Goal: Information Seeking & Learning: Learn about a topic

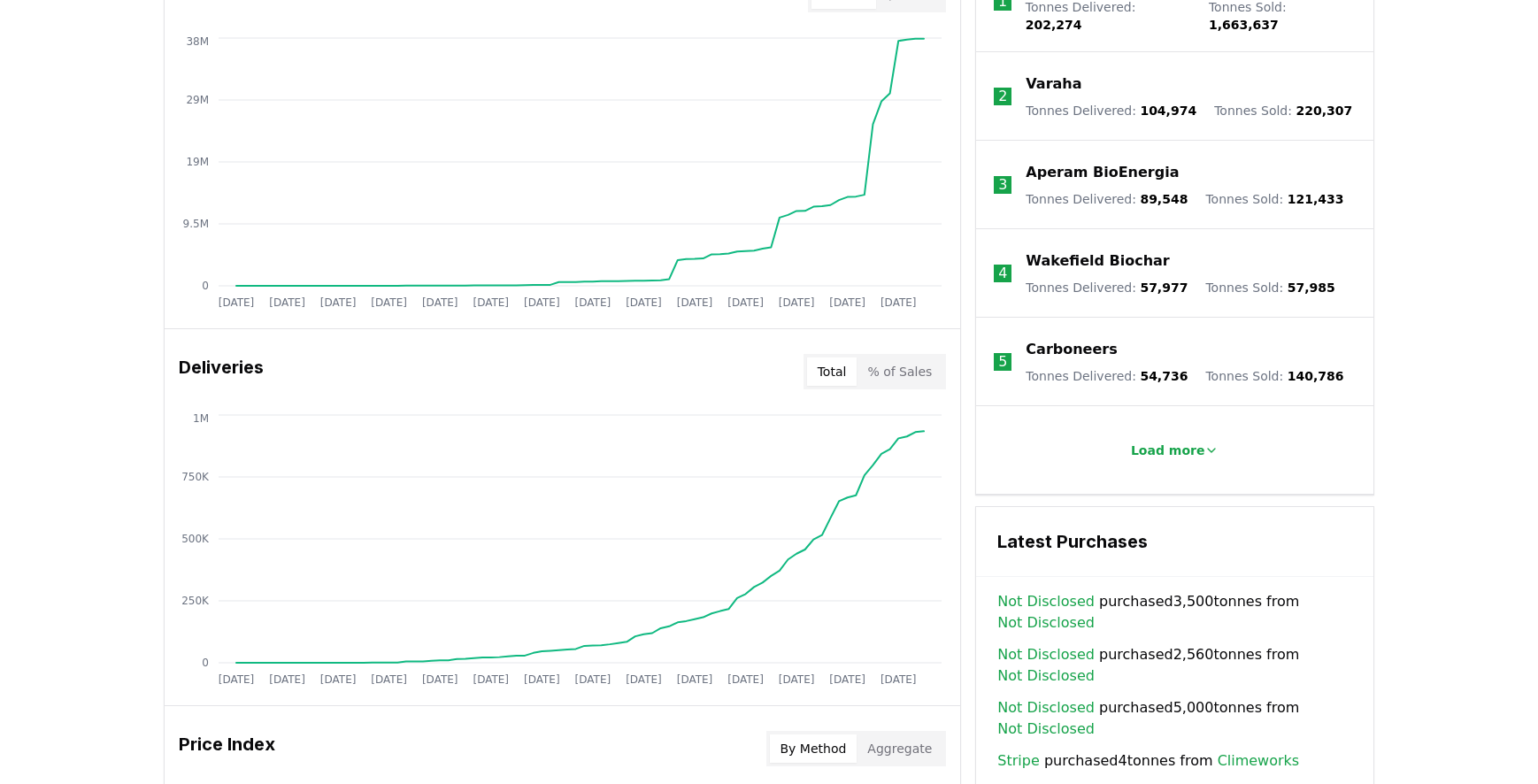
scroll to position [767, 0]
click at [914, 385] on div "Total % of Sales" at bounding box center [874, 372] width 143 height 36
click at [917, 375] on button "% of Sales" at bounding box center [899, 372] width 86 height 29
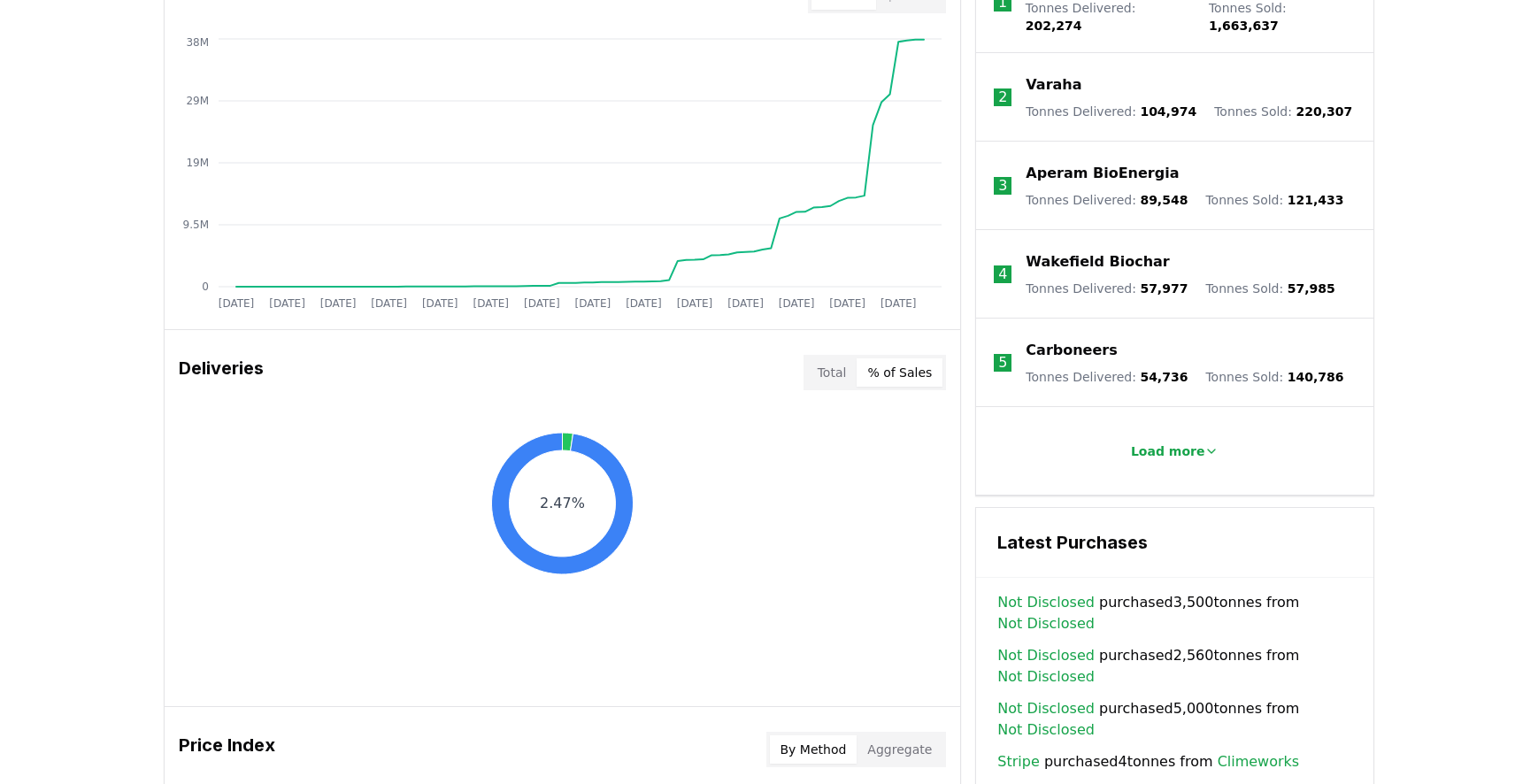
click at [842, 374] on button "Total" at bounding box center [832, 372] width 50 height 29
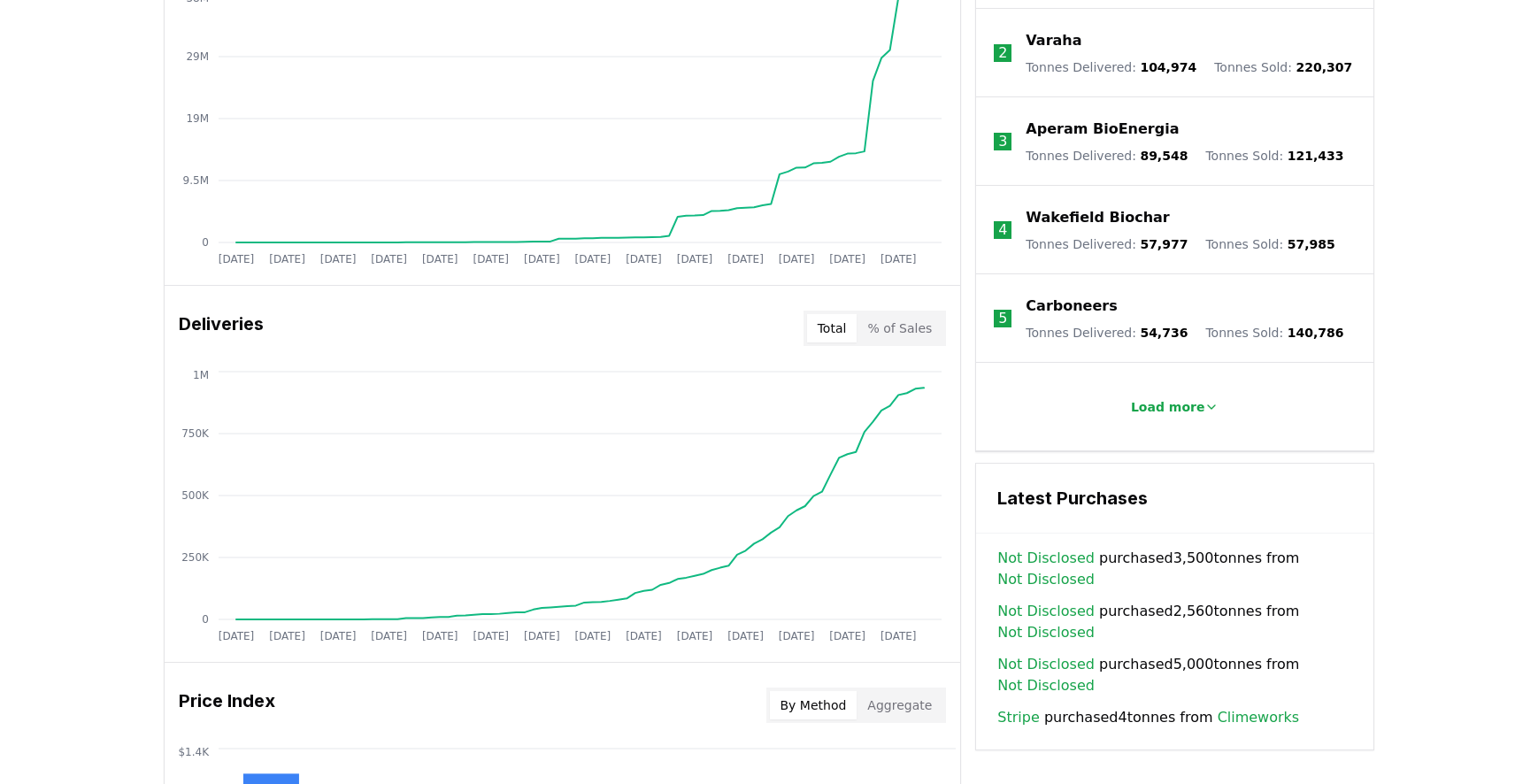
scroll to position [809, 0]
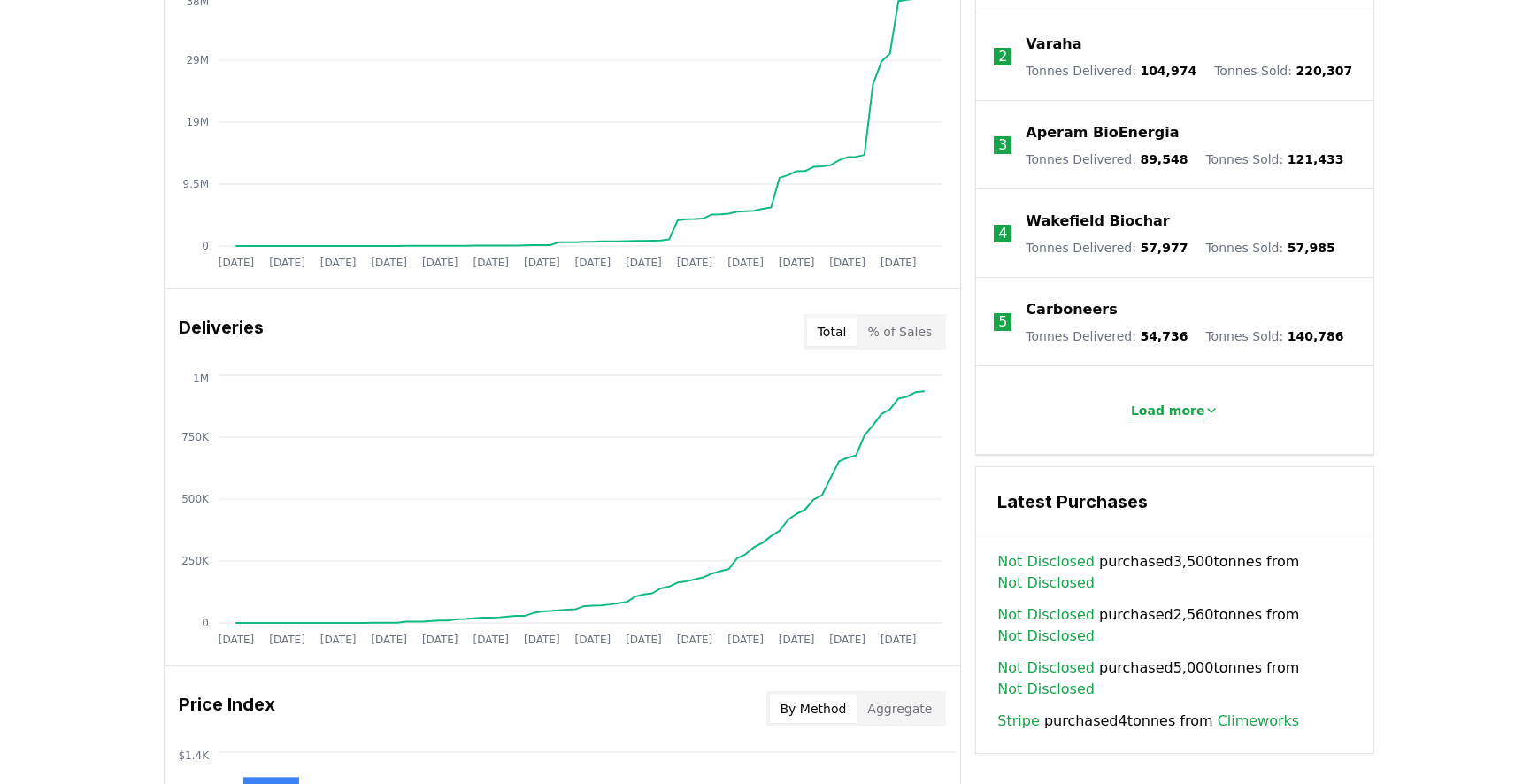
click at [1149, 411] on button "Load more" at bounding box center [1174, 411] width 117 height 36
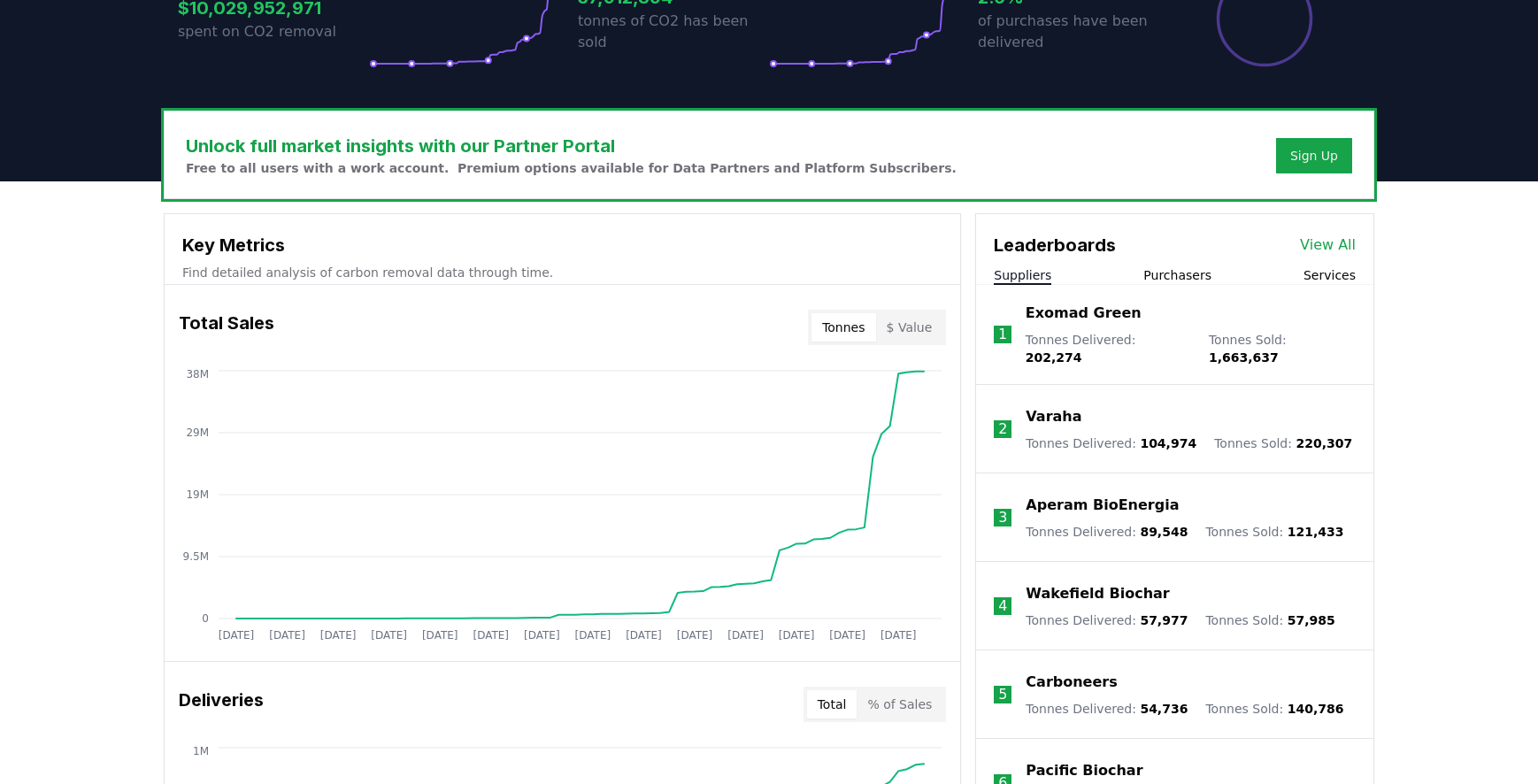
scroll to position [437, 0]
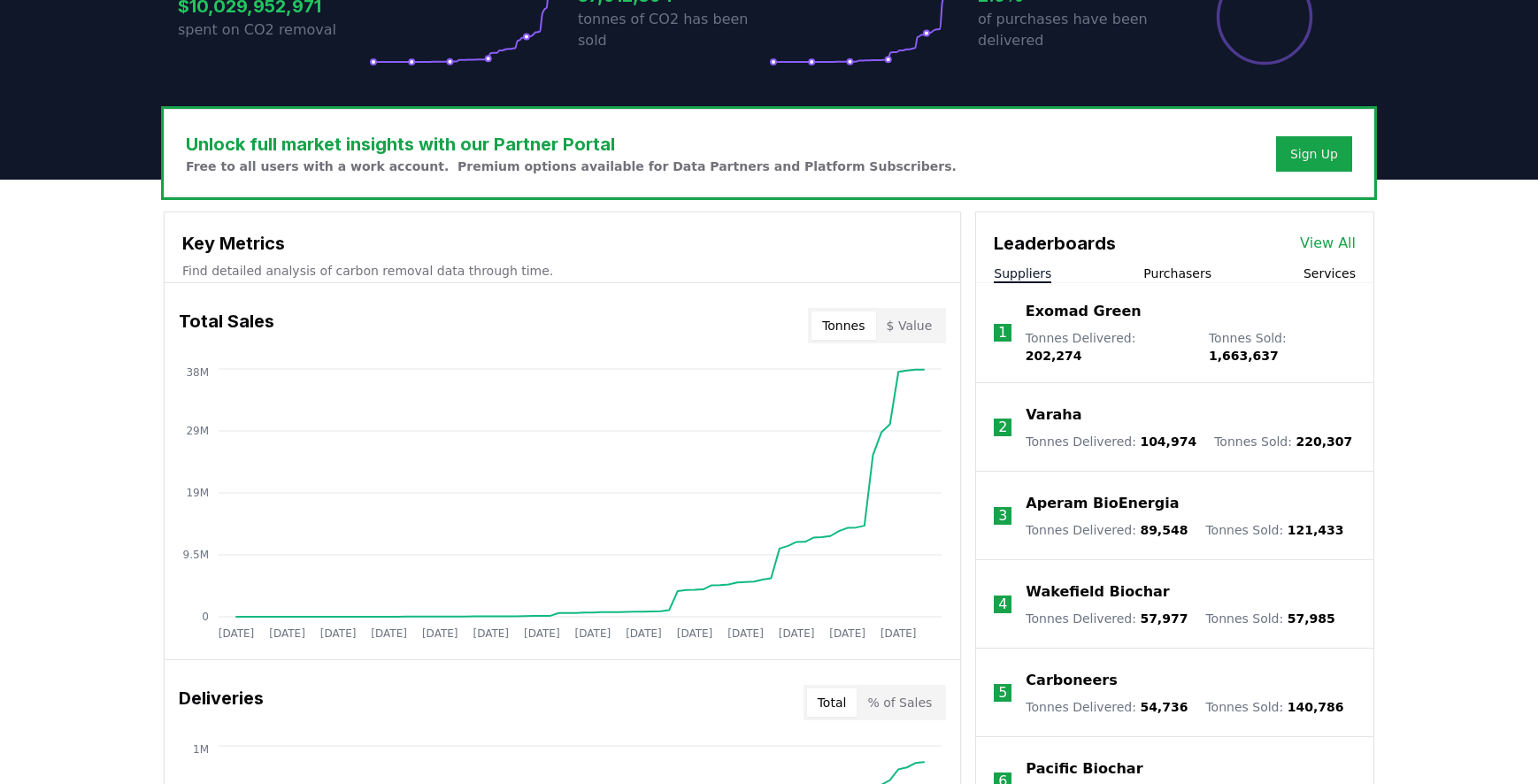
click at [1088, 312] on p "Exomad Green" at bounding box center [1083, 311] width 116 height 21
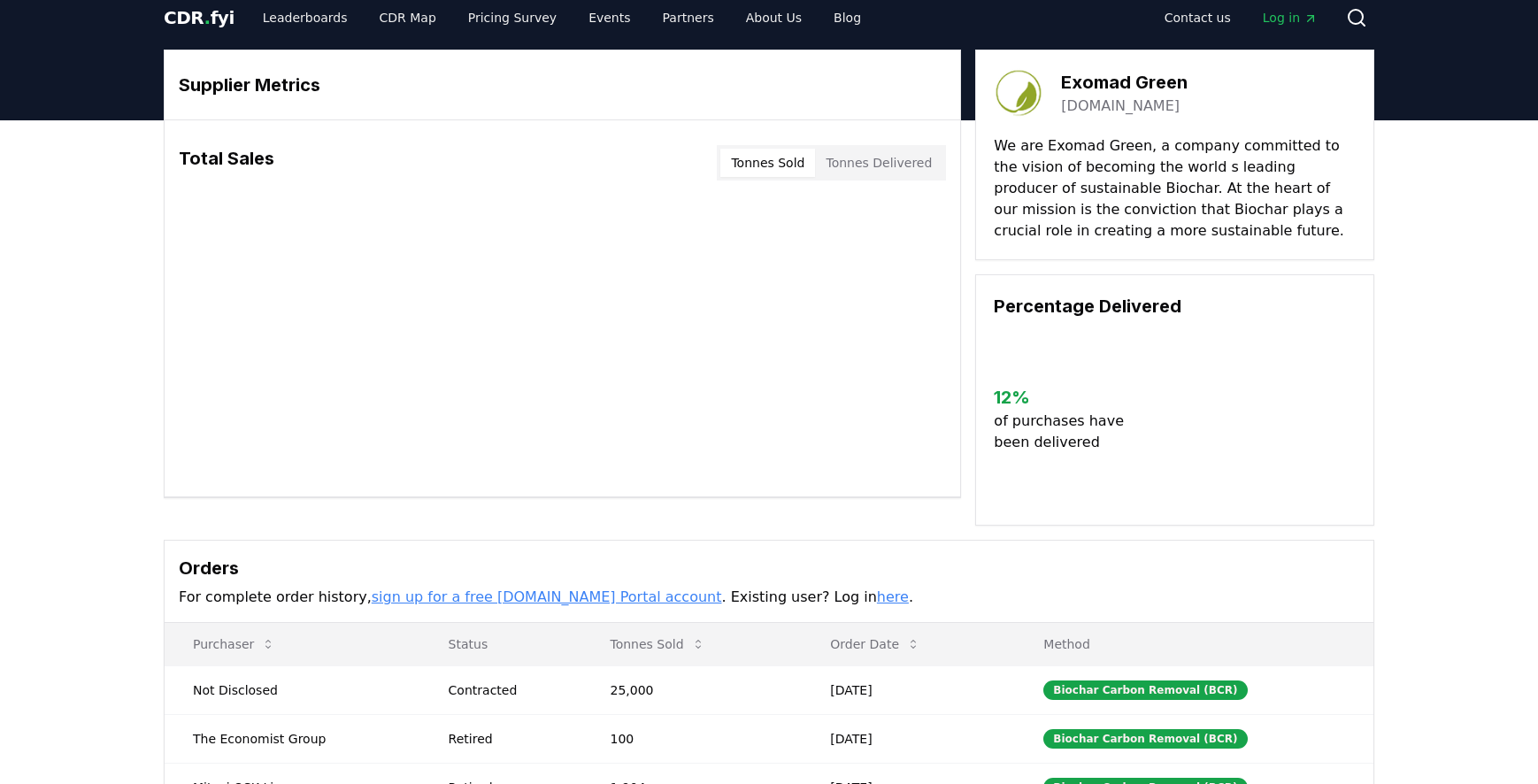
scroll to position [13, 0]
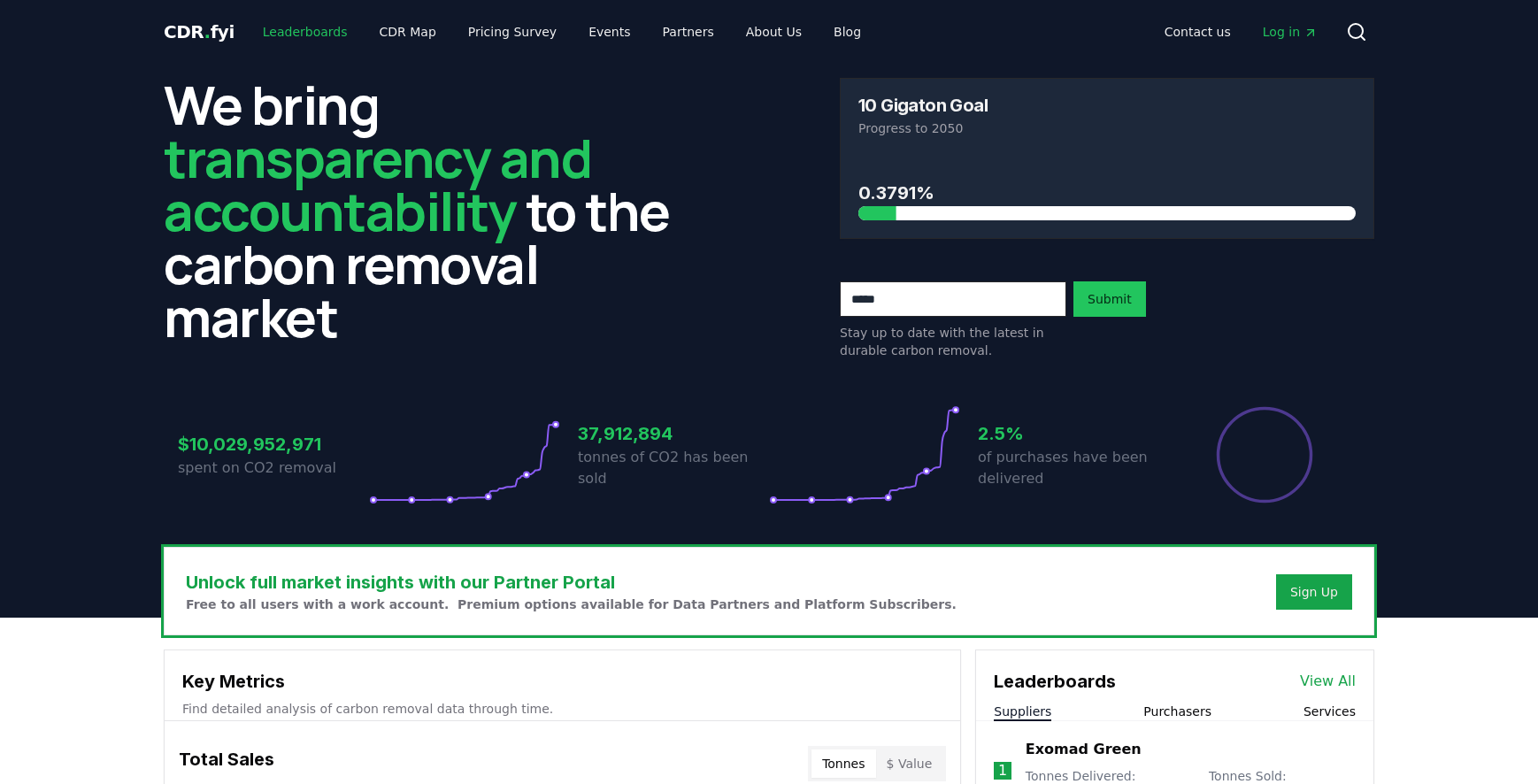
click at [305, 29] on link "Leaderboards" at bounding box center [305, 32] width 114 height 32
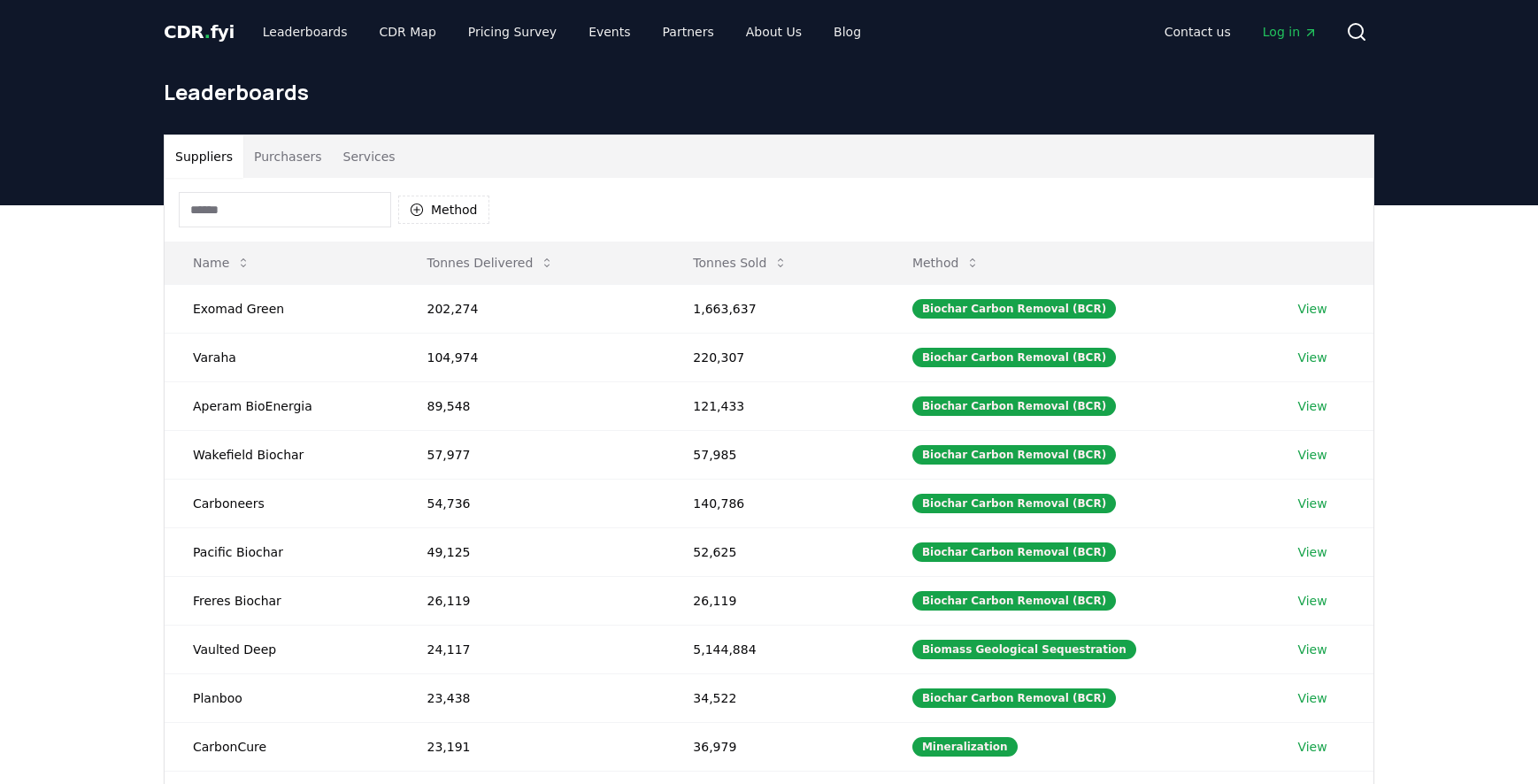
click at [264, 142] on button "Purchasers" at bounding box center [287, 156] width 89 height 42
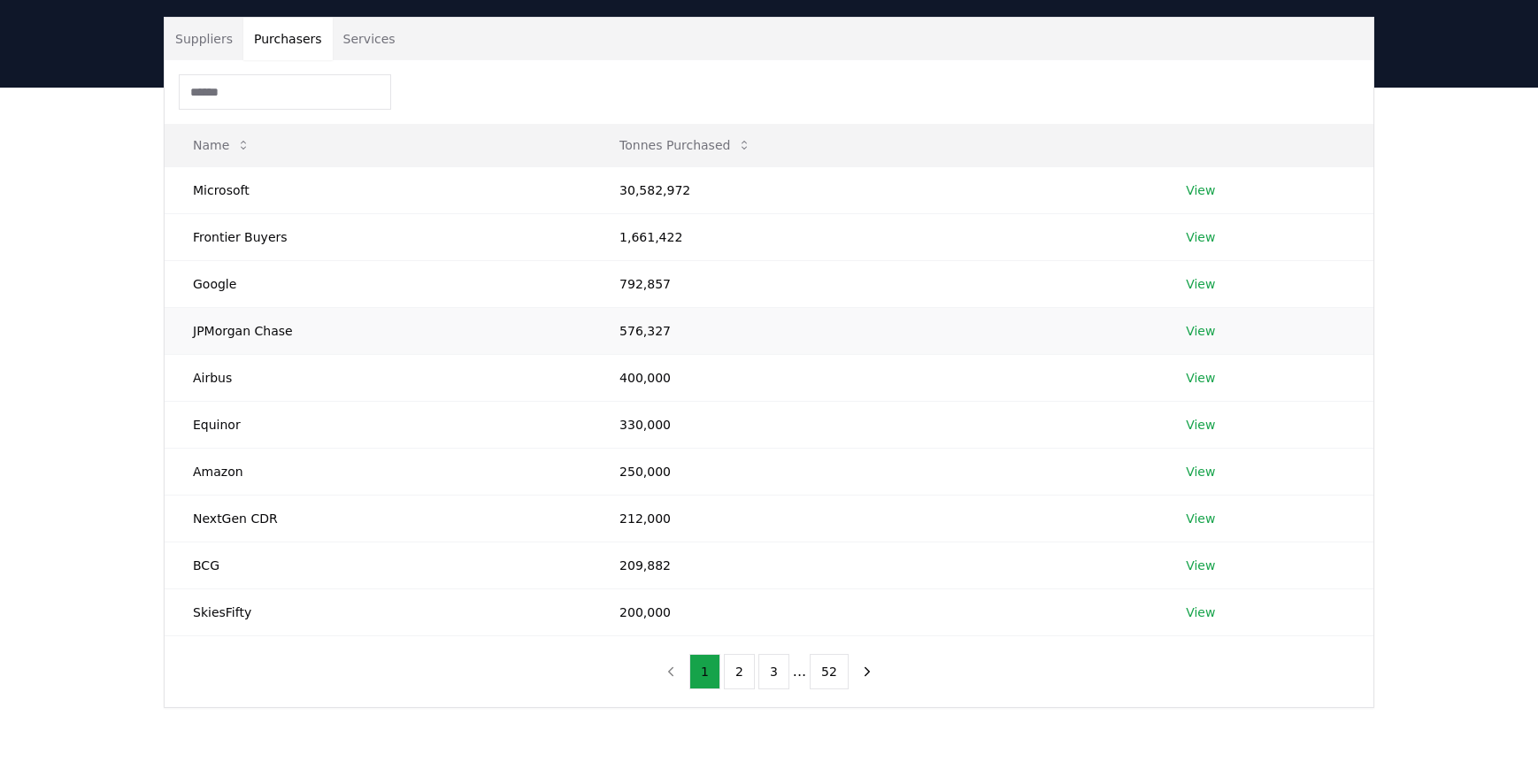
scroll to position [118, 0]
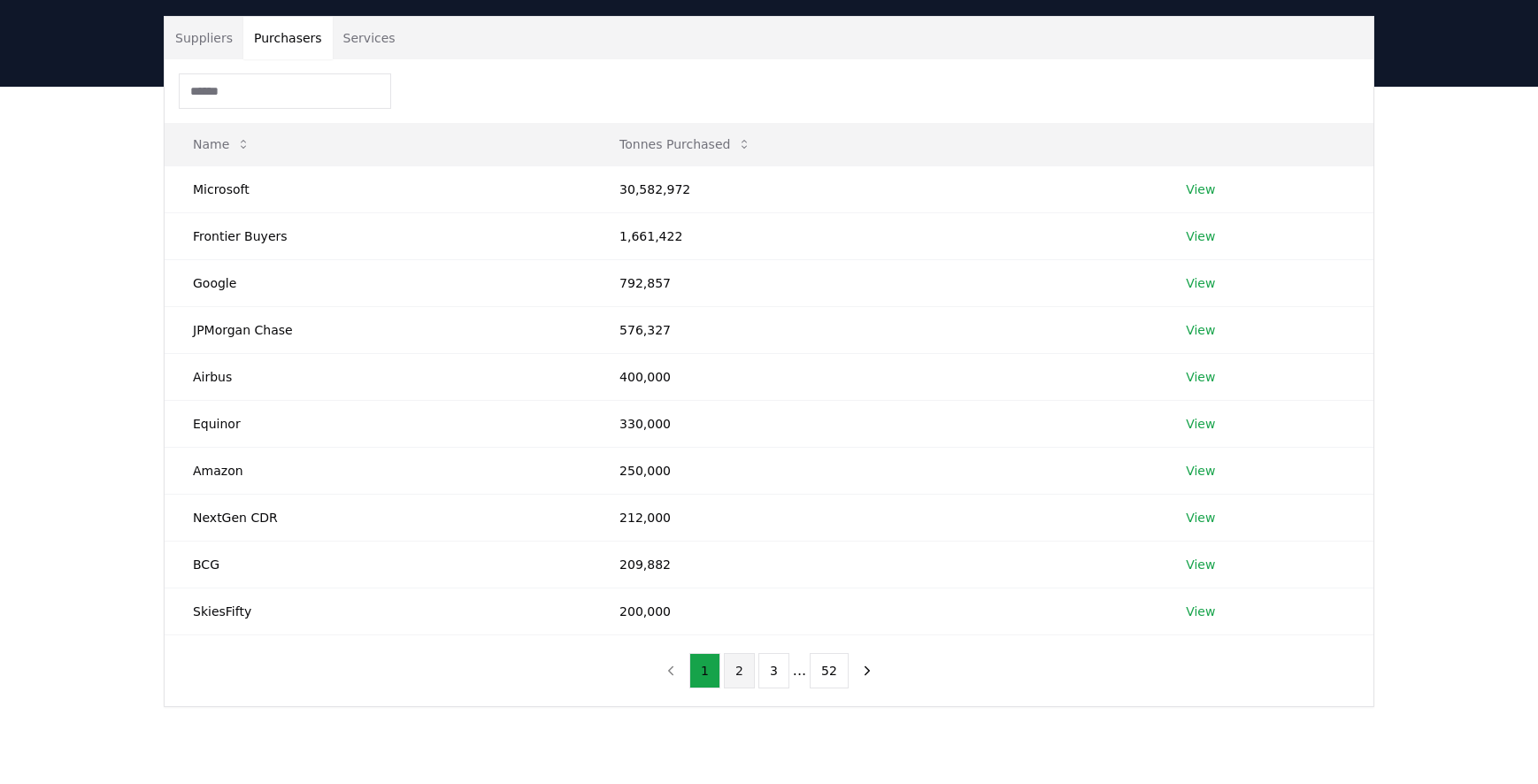
click at [736, 673] on button "2" at bounding box center [739, 670] width 31 height 36
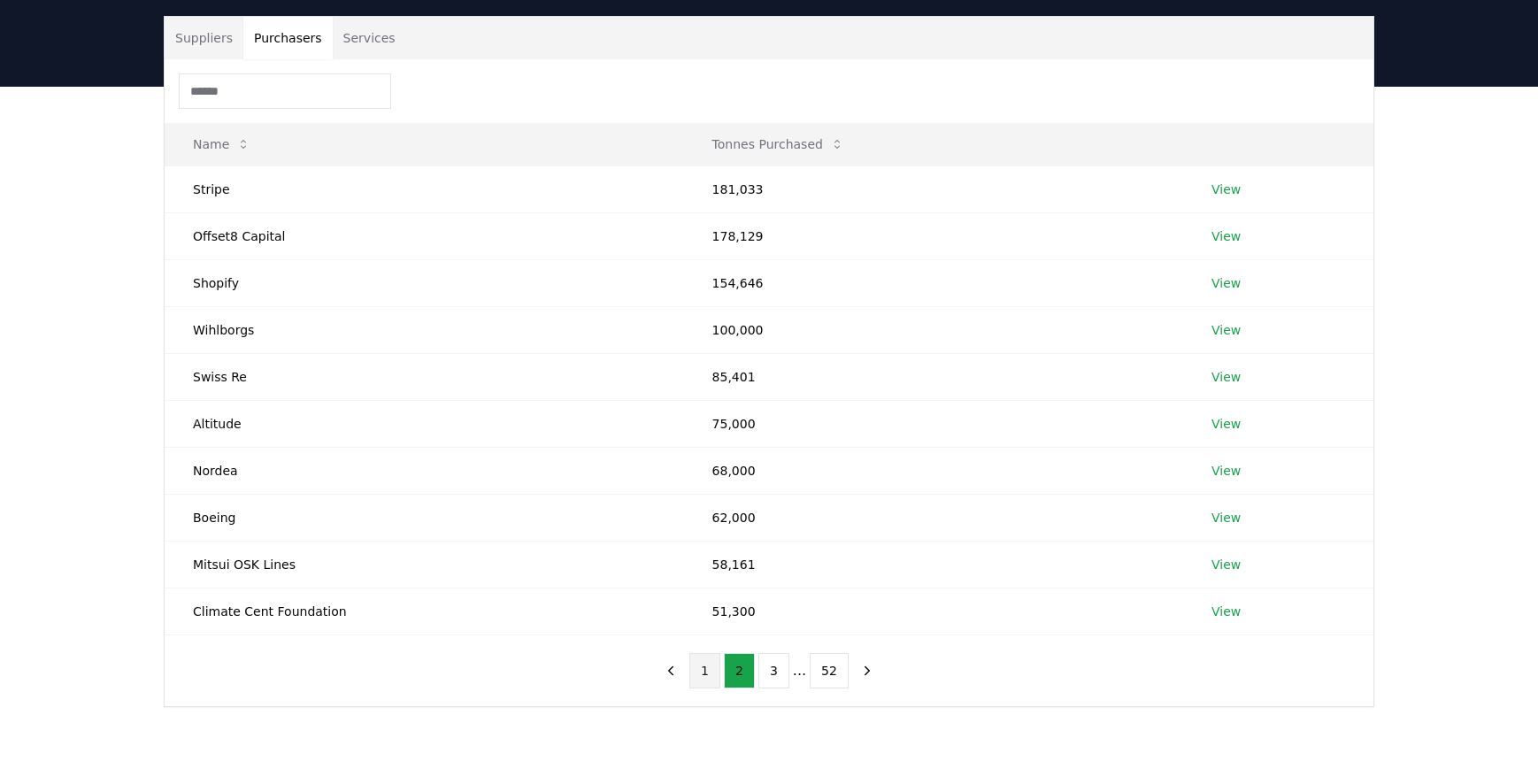
click at [708, 673] on button "1" at bounding box center [704, 670] width 31 height 36
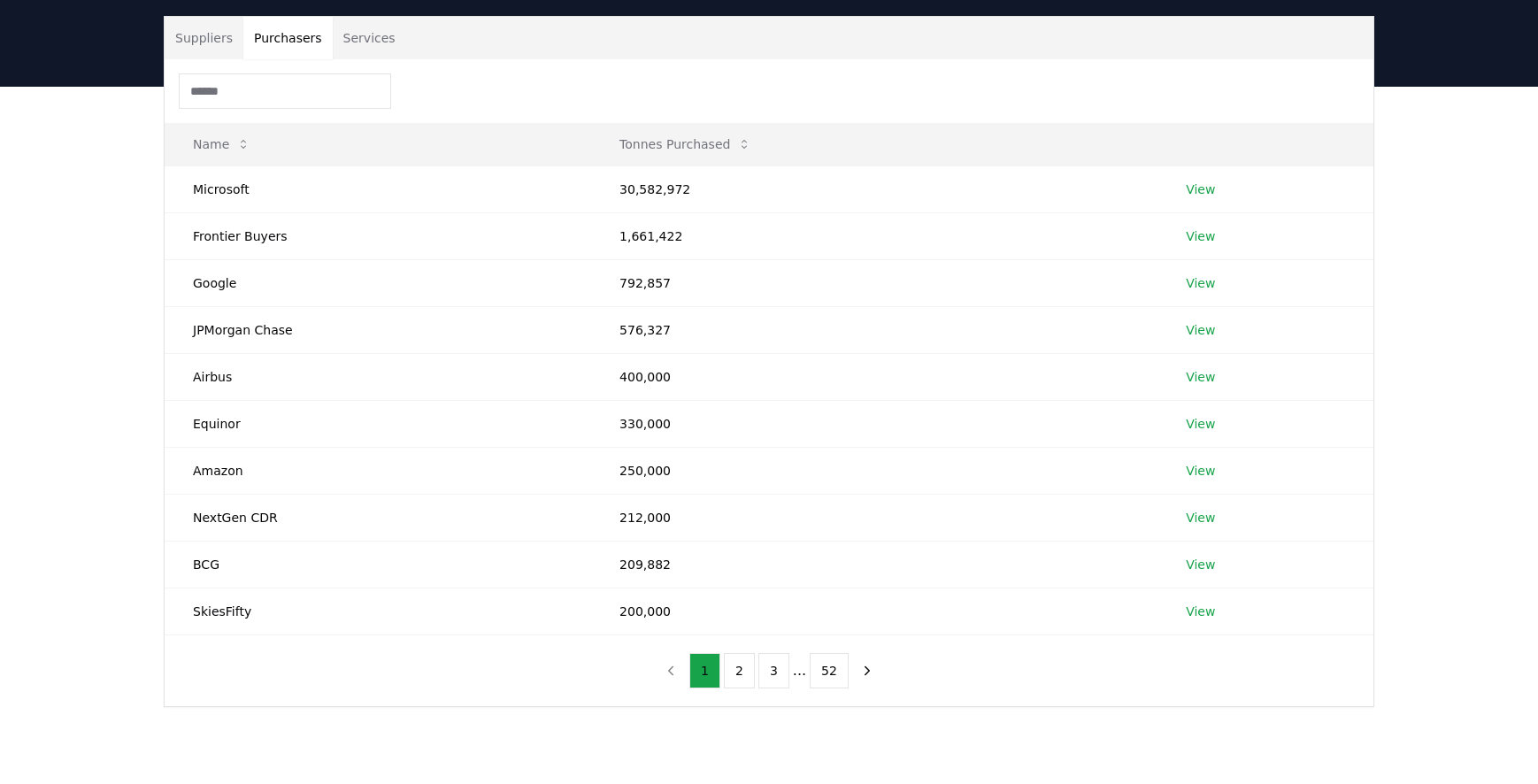
click at [302, 96] on input at bounding box center [284, 91] width 212 height 36
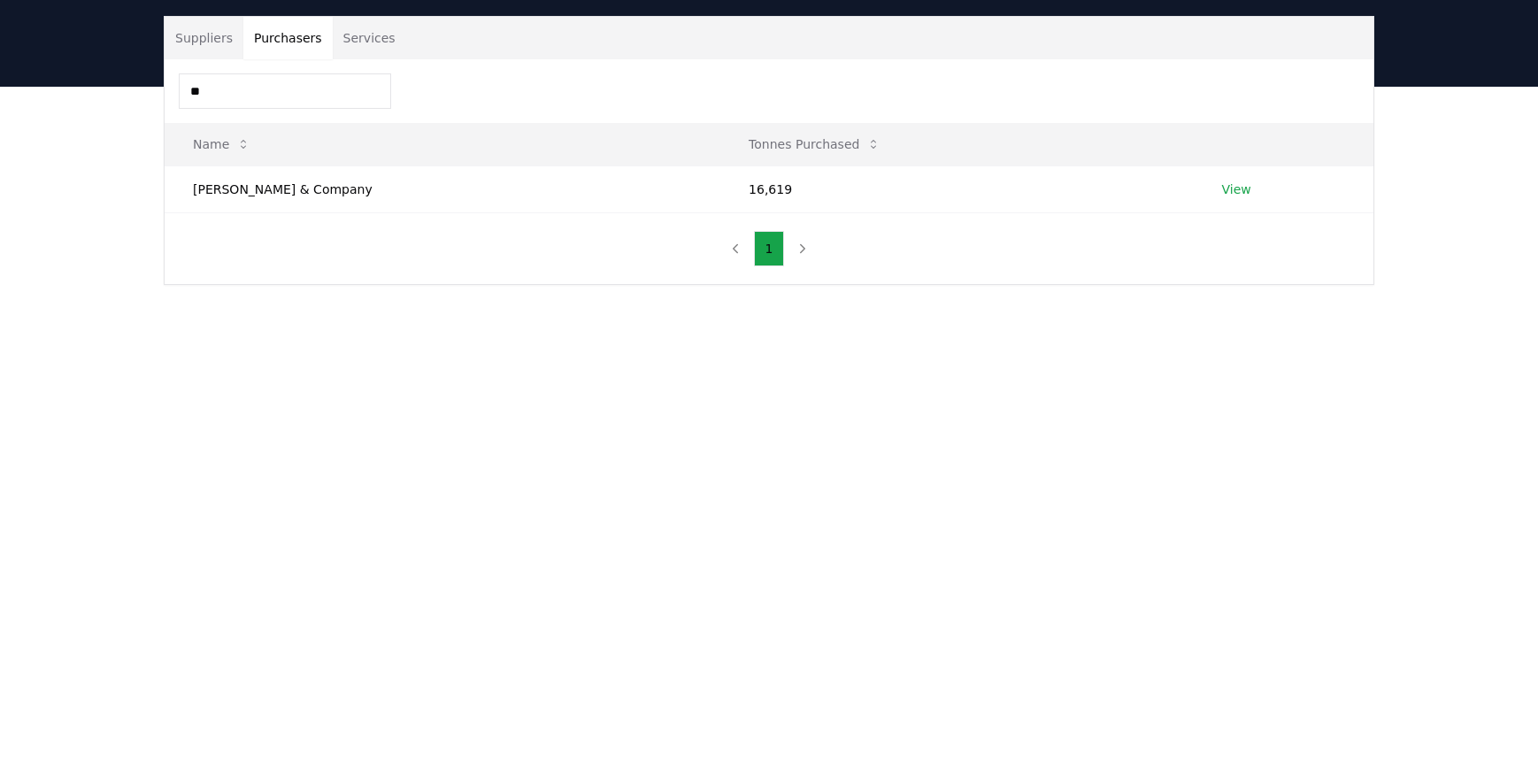
type input "*"
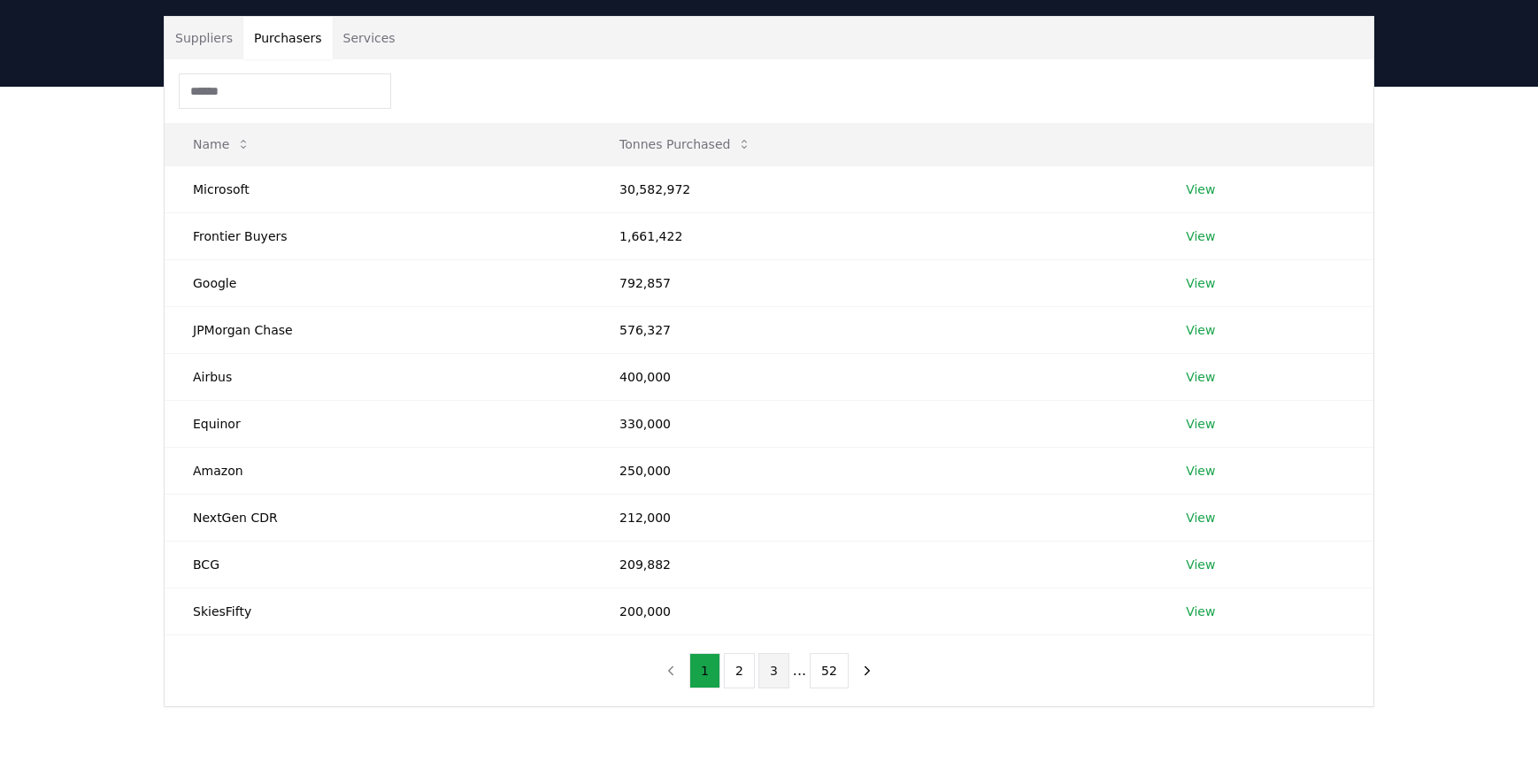
click at [766, 676] on button "3" at bounding box center [773, 670] width 31 height 36
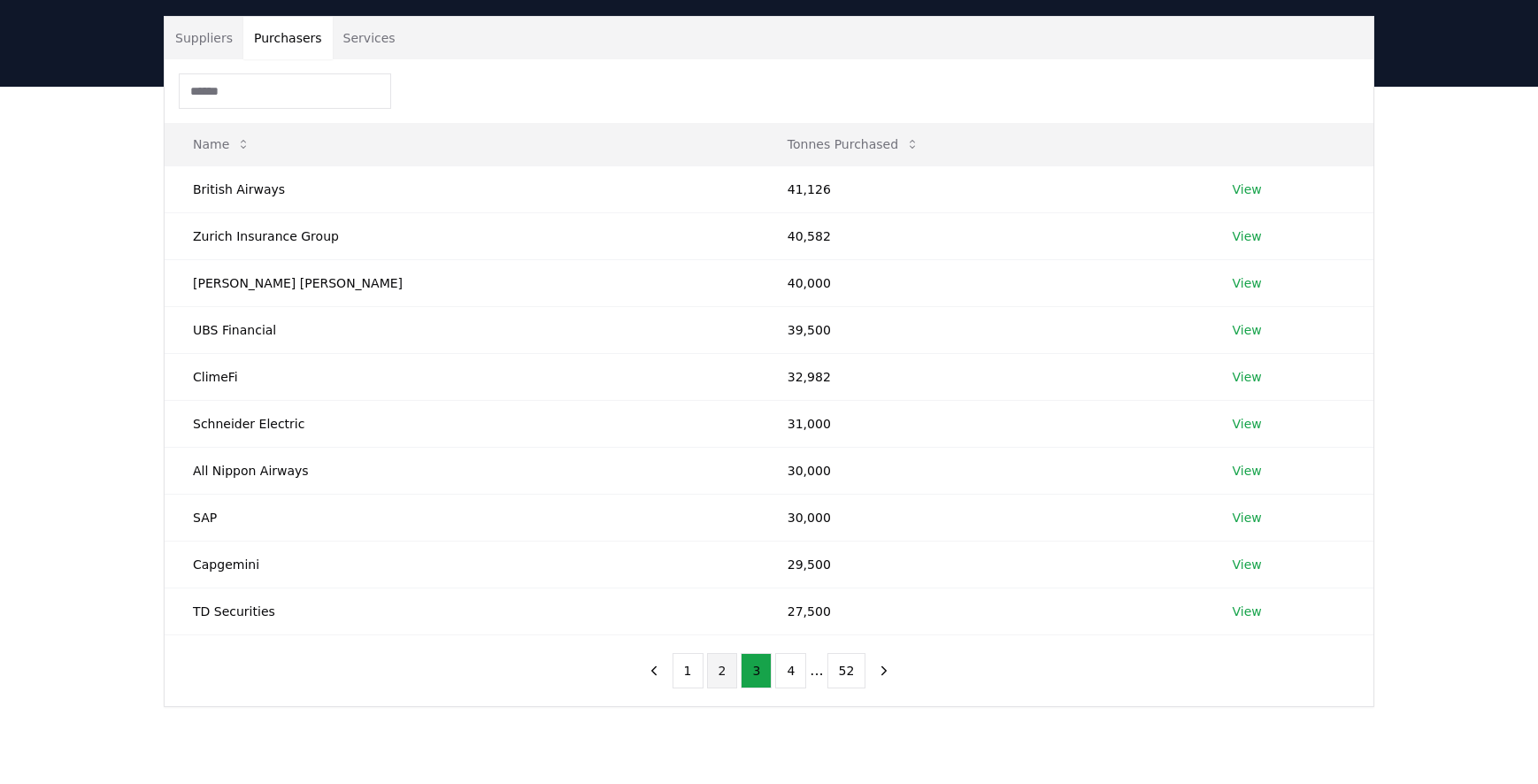
click at [726, 674] on button "2" at bounding box center [722, 670] width 31 height 36
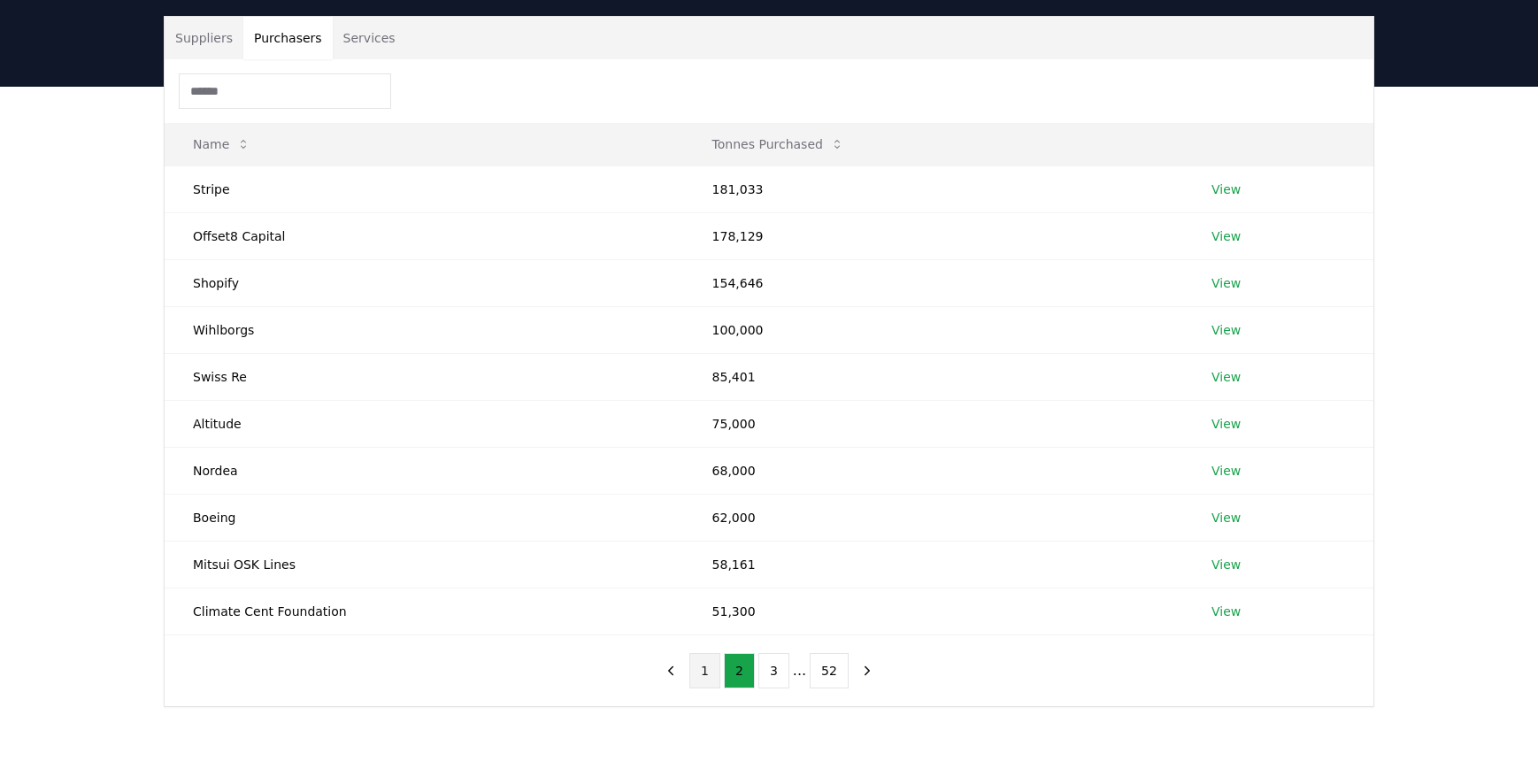
click at [698, 677] on button "1" at bounding box center [704, 670] width 31 height 36
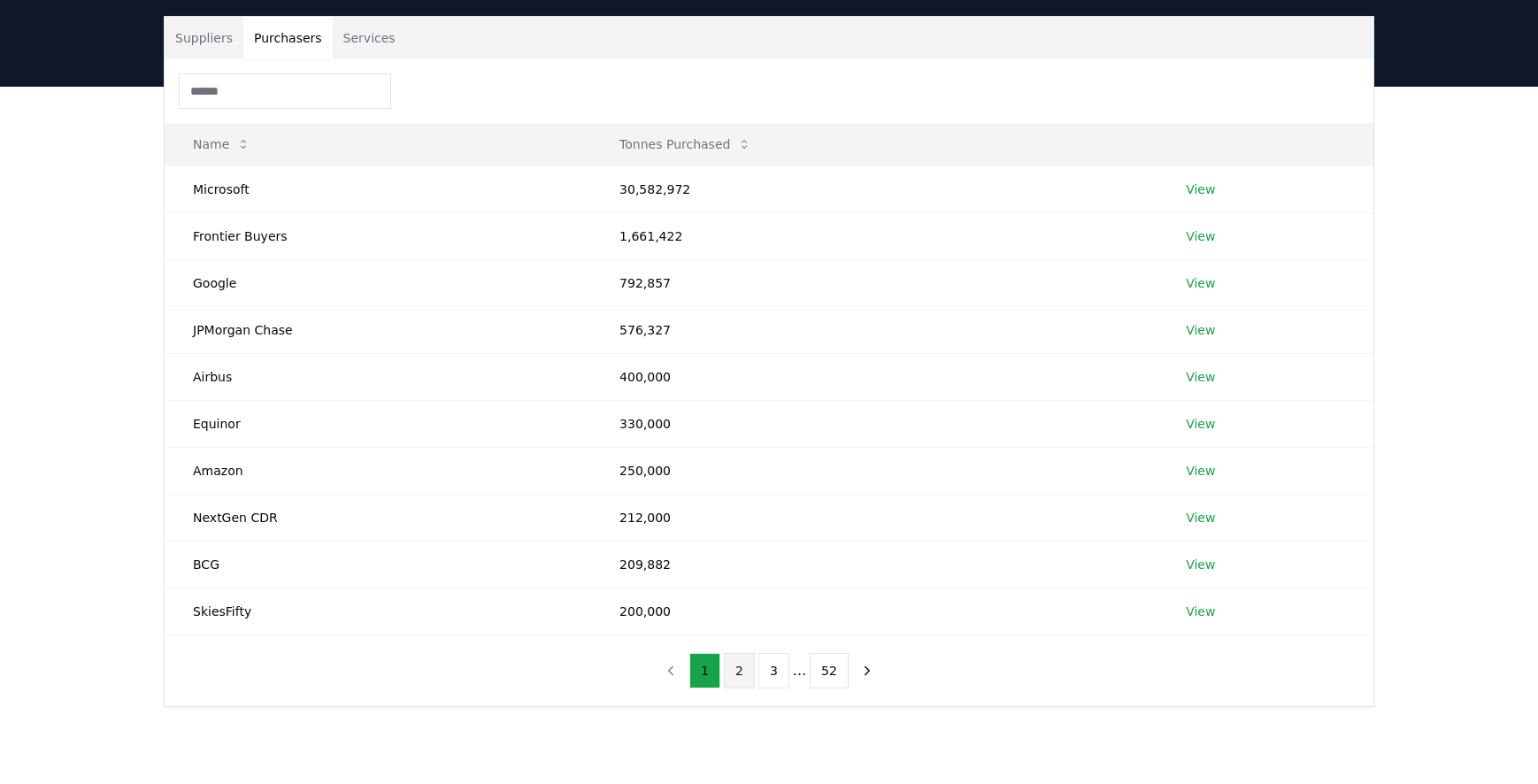
click at [736, 670] on button "2" at bounding box center [739, 670] width 31 height 36
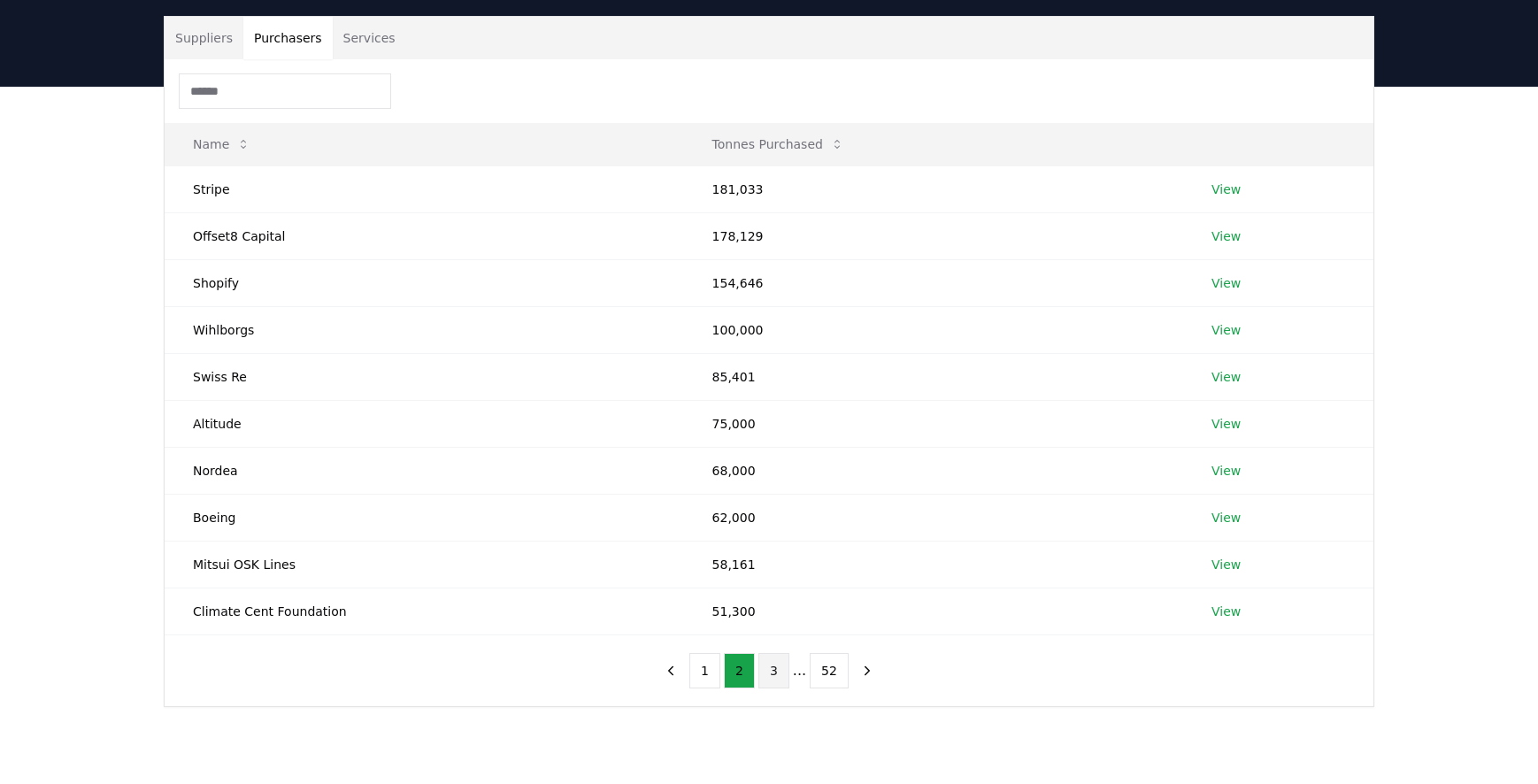
click at [769, 673] on button "3" at bounding box center [773, 670] width 31 height 36
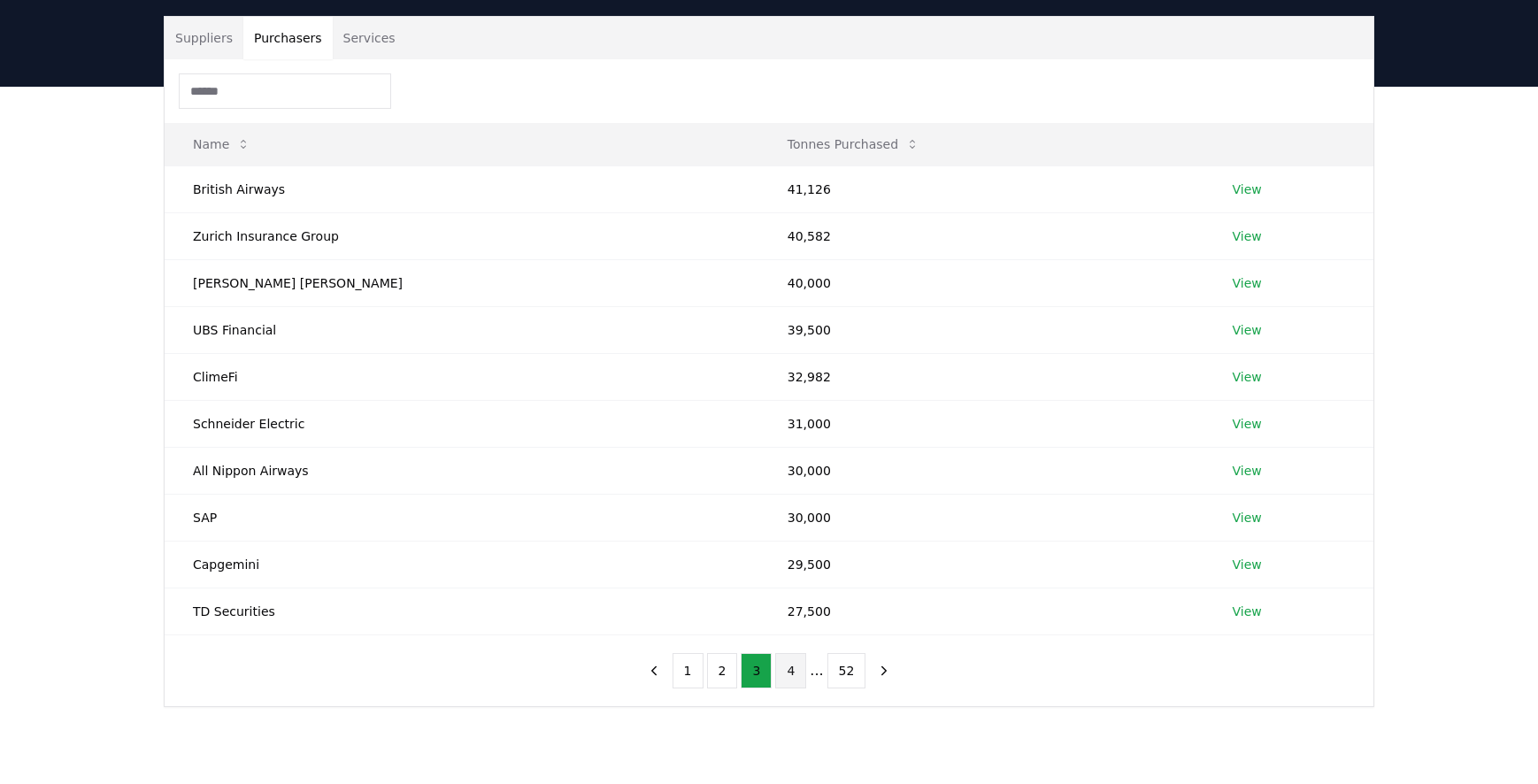
click at [789, 672] on button "4" at bounding box center [790, 670] width 31 height 36
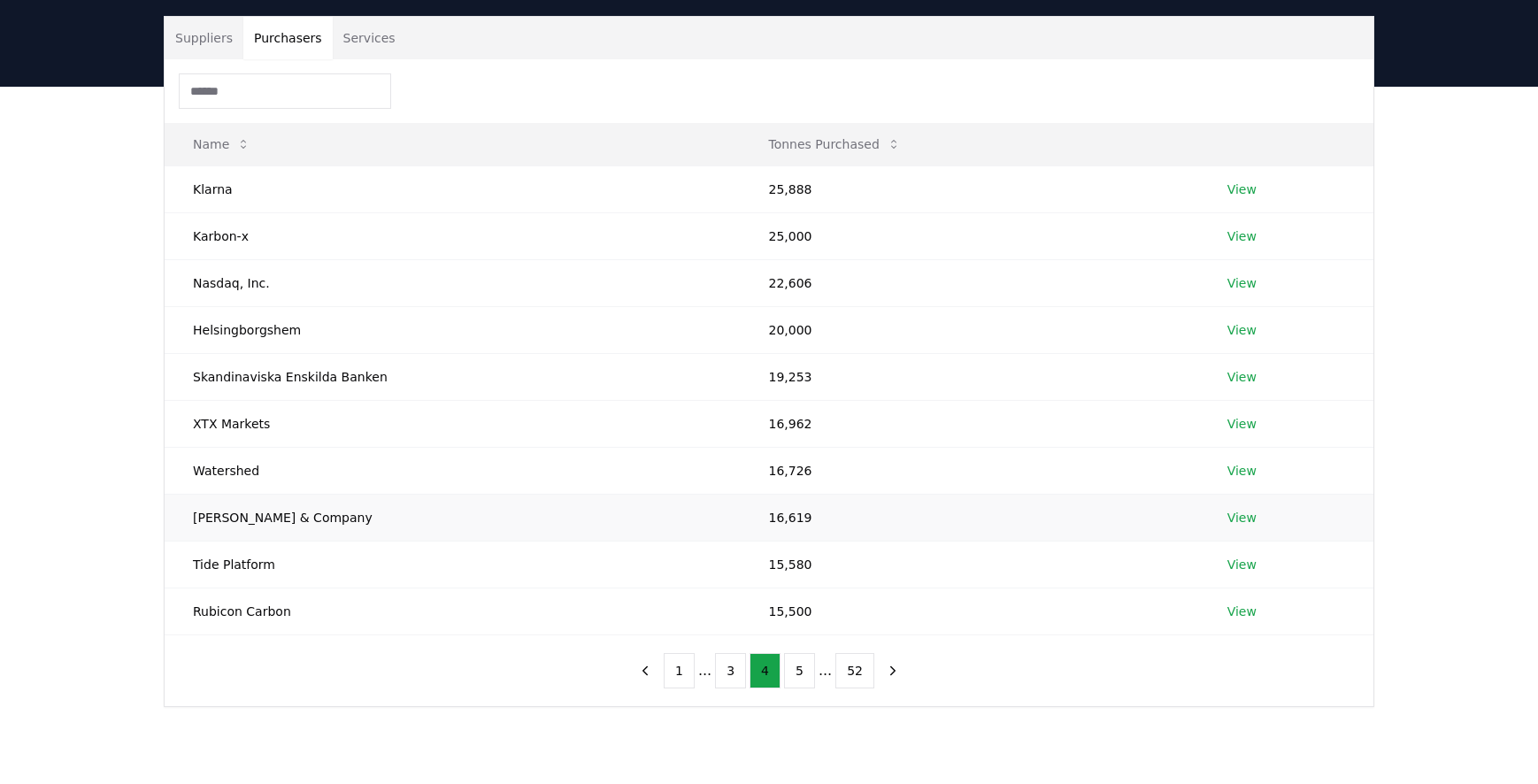
click at [1231, 512] on link "View" at bounding box center [1242, 517] width 30 height 18
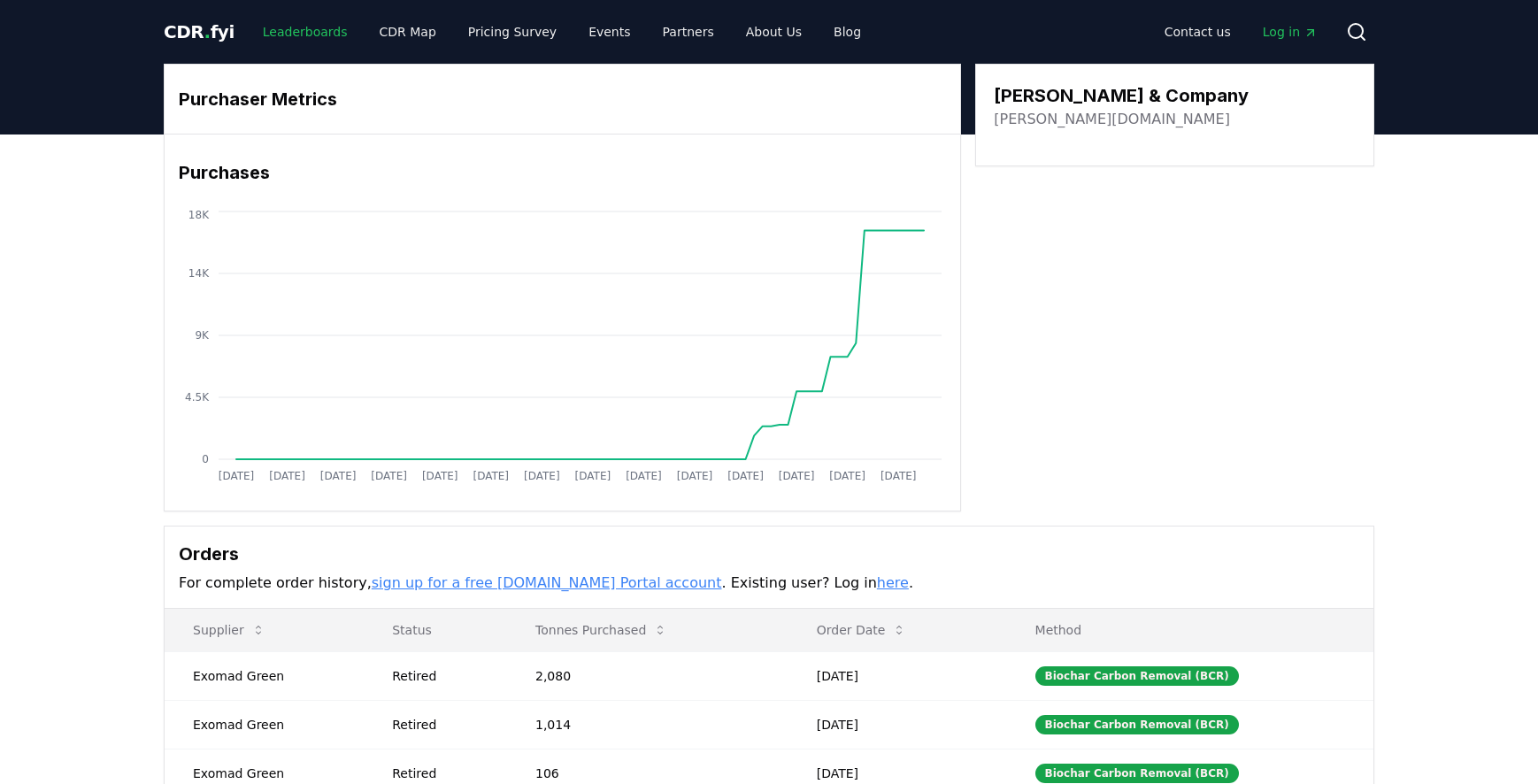
click at [293, 21] on link "Leaderboards" at bounding box center [305, 32] width 114 height 32
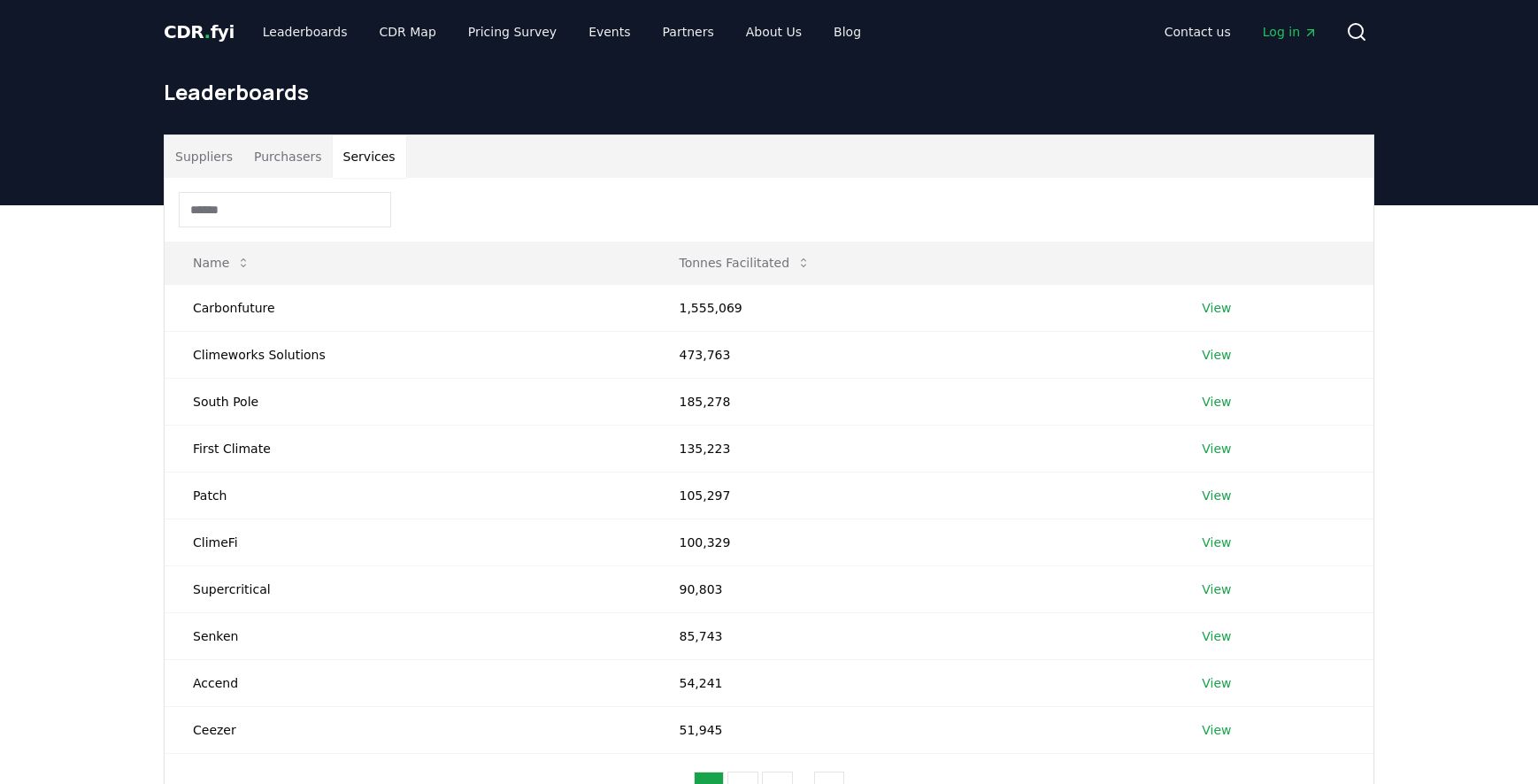
click at [335, 165] on button "Services" at bounding box center [369, 156] width 73 height 42
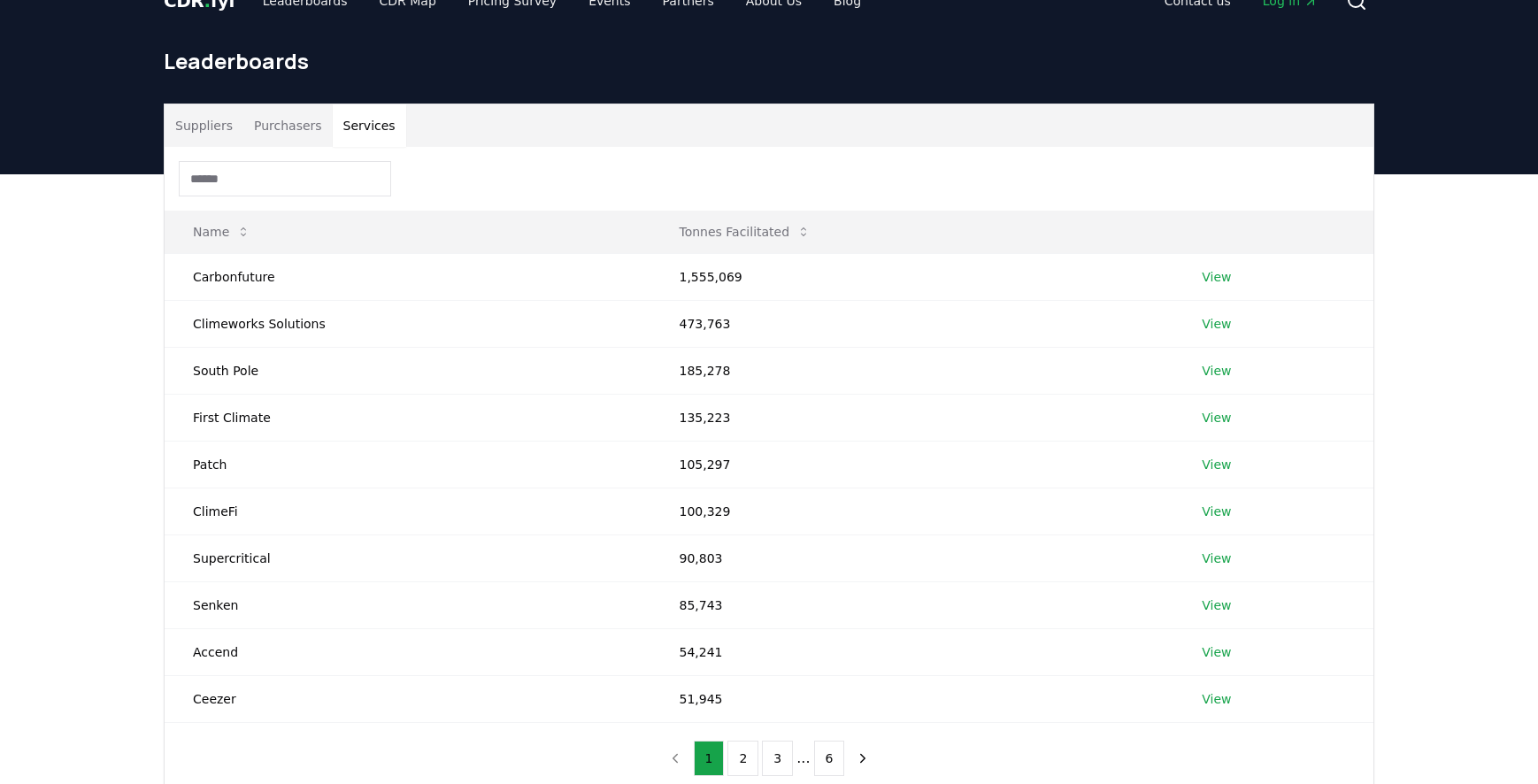
scroll to position [32, 0]
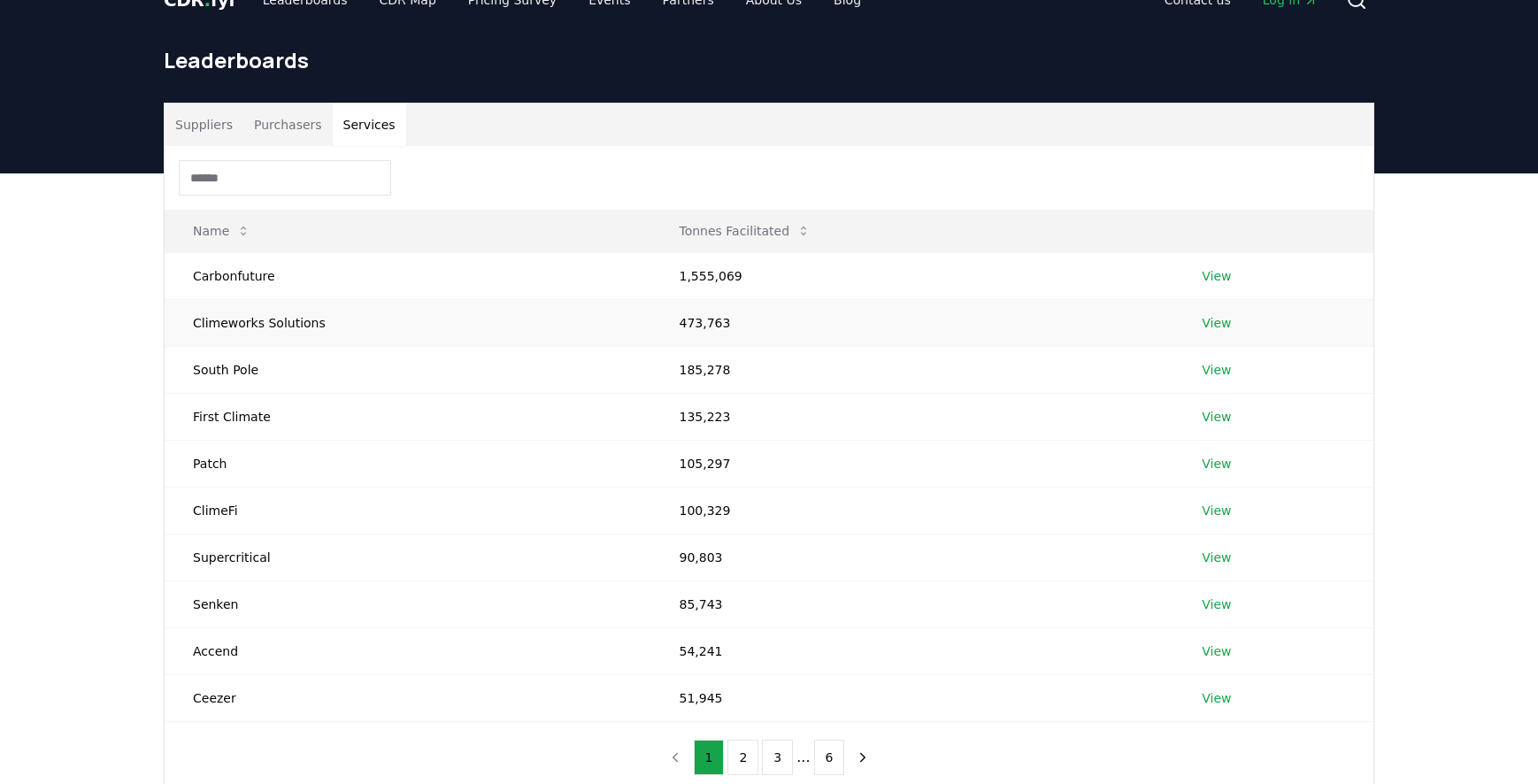
click at [453, 325] on td "Climeworks Solutions" at bounding box center [408, 322] width 486 height 46
click at [1206, 326] on link "View" at bounding box center [1216, 323] width 30 height 18
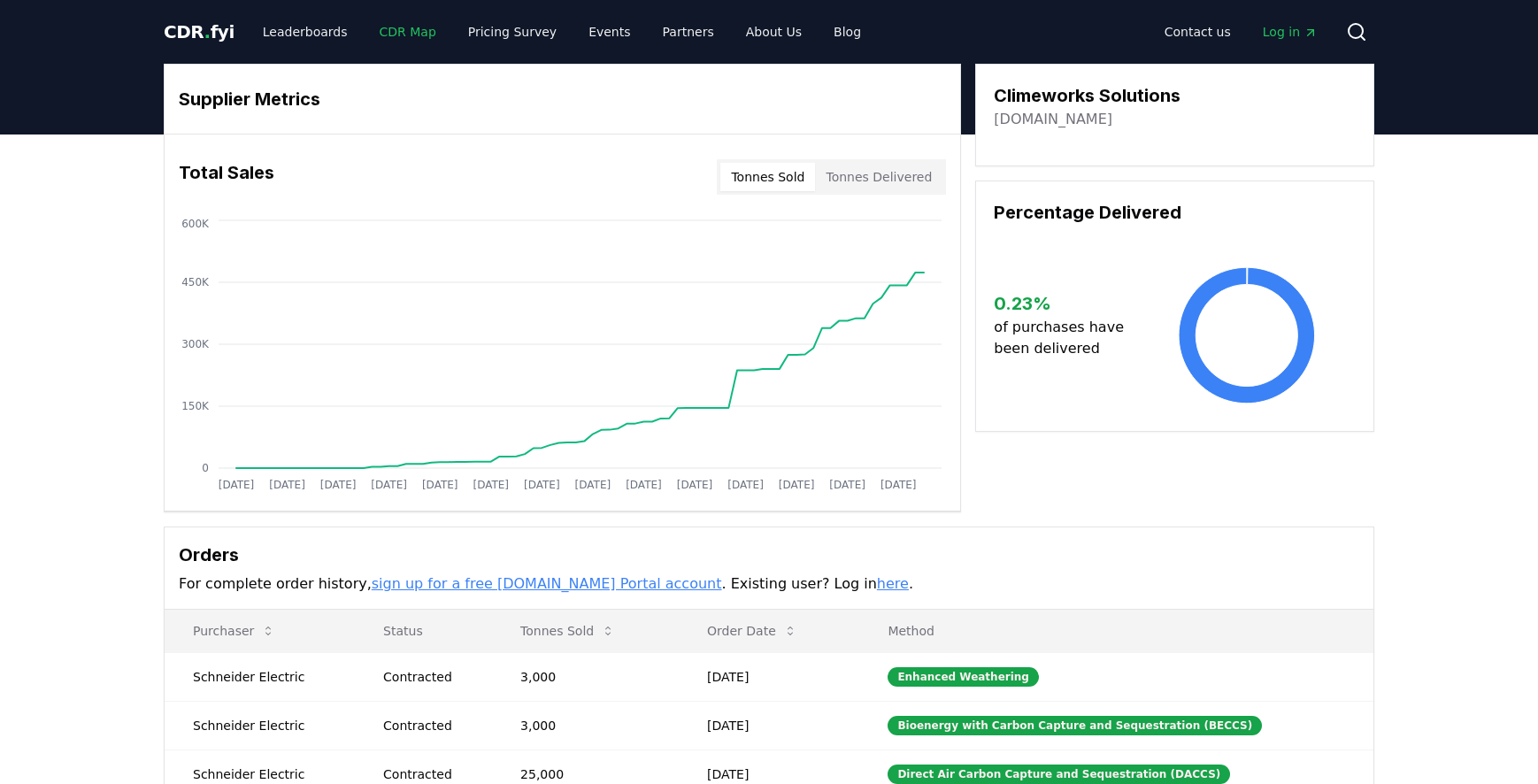
click at [393, 34] on link "CDR Map" at bounding box center [408, 32] width 85 height 32
